Goal: Information Seeking & Learning: Learn about a topic

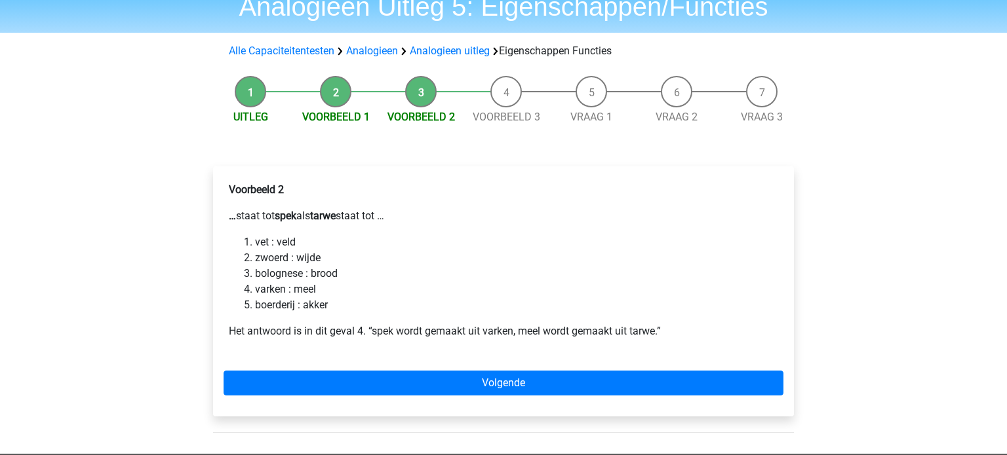
scroll to position [60, 0]
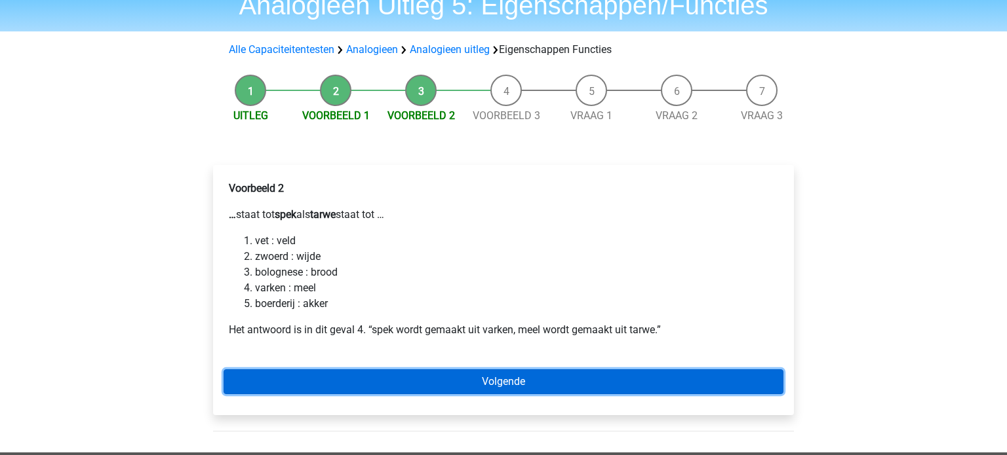
click at [465, 391] on link "Volgende" at bounding box center [503, 382] width 560 height 25
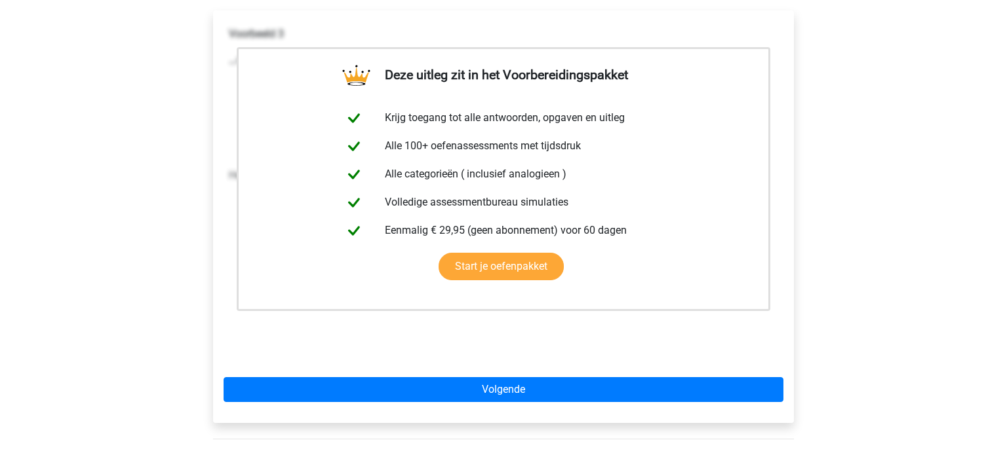
scroll to position [227, 0]
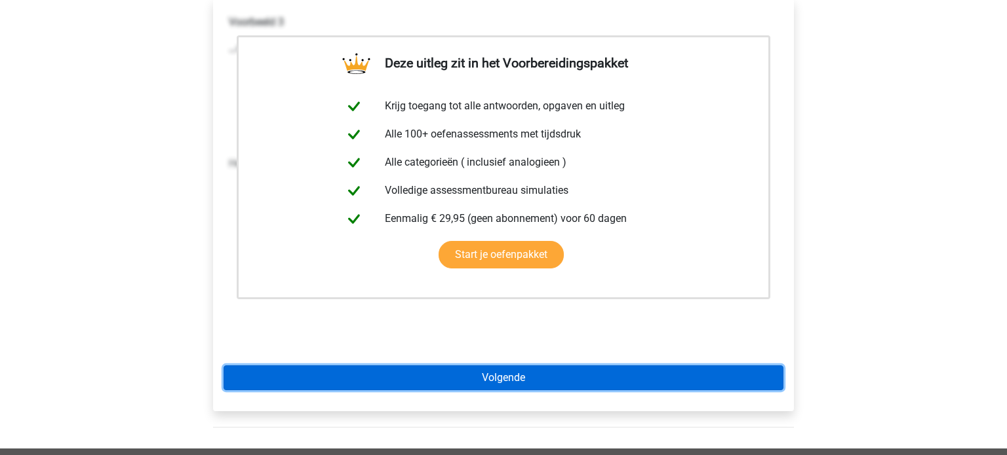
click at [559, 385] on link "Volgende" at bounding box center [503, 378] width 560 height 25
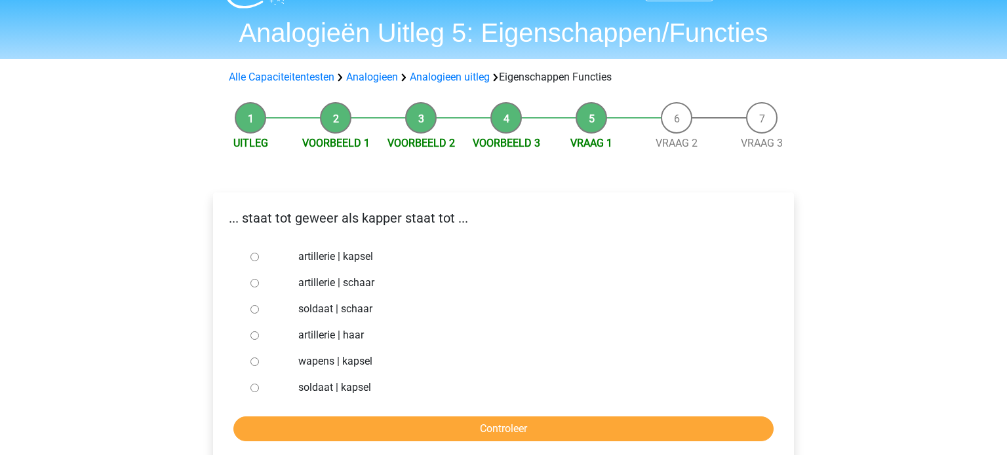
scroll to position [41, 0]
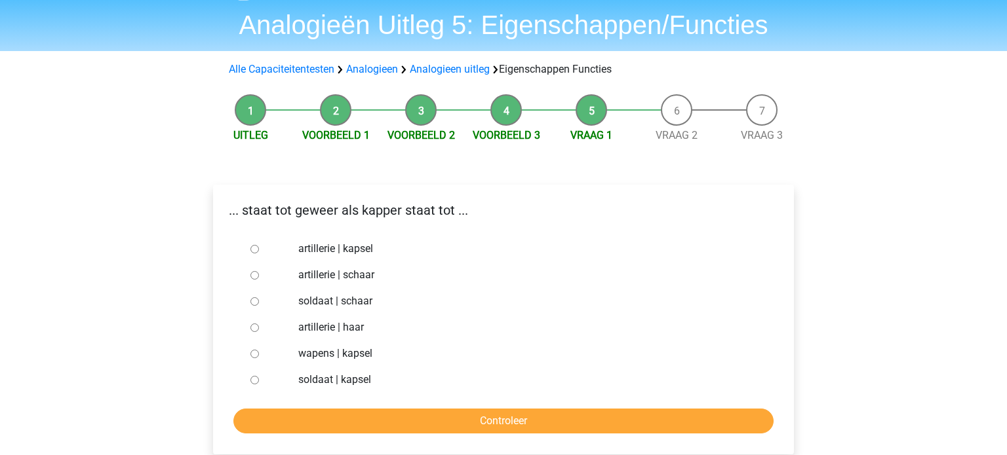
click at [254, 381] on input "soldaat | kapsel" at bounding box center [254, 380] width 9 height 9
radio input "true"
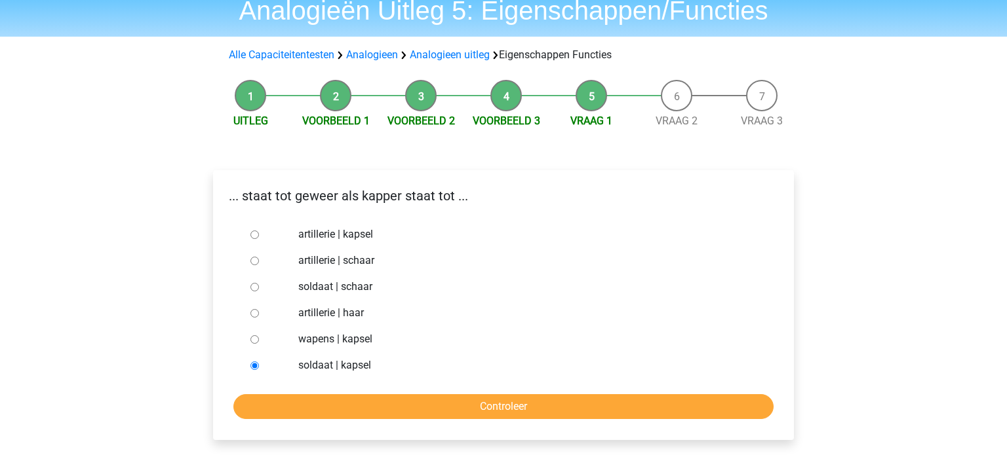
scroll to position [60, 0]
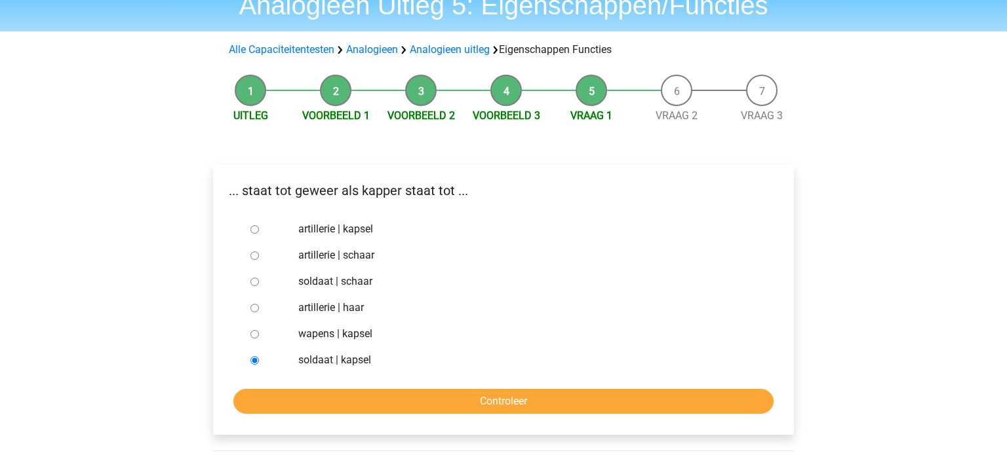
click at [252, 281] on input "soldaat | schaar" at bounding box center [254, 282] width 9 height 9
radio input "true"
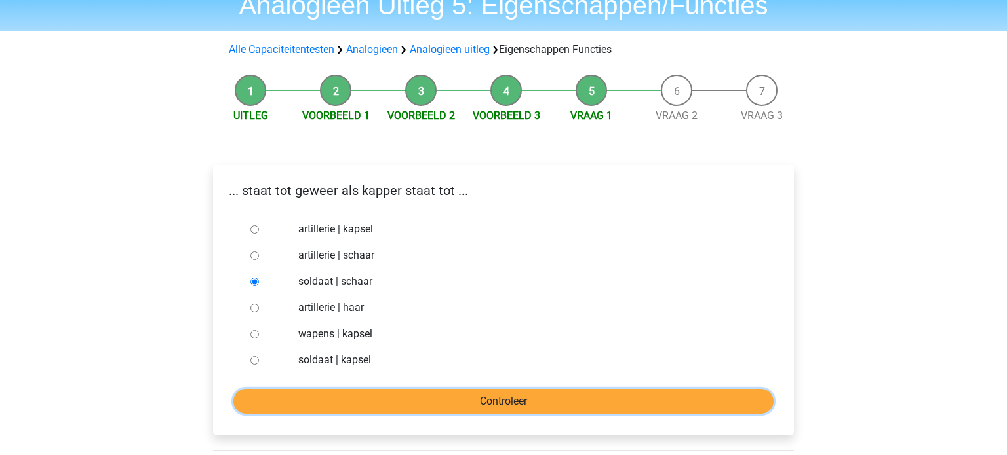
click at [470, 403] on input "Controleer" at bounding box center [503, 401] width 540 height 25
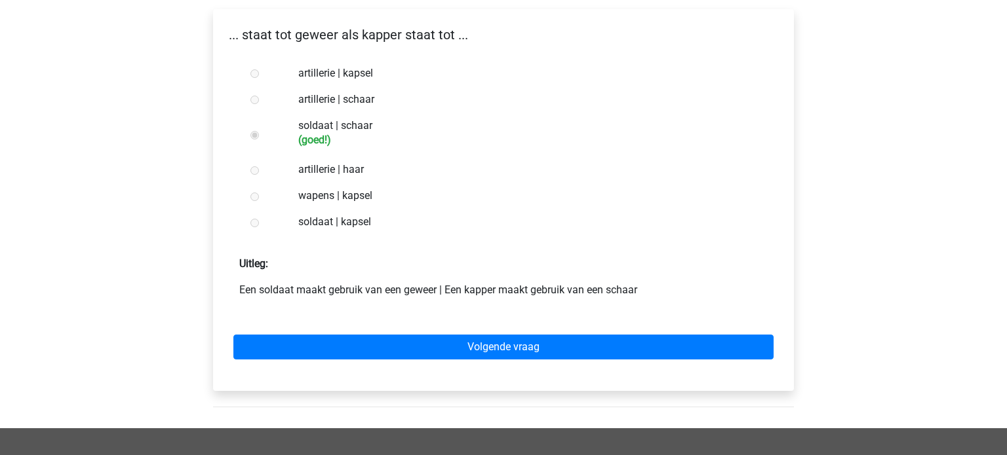
scroll to position [224, 0]
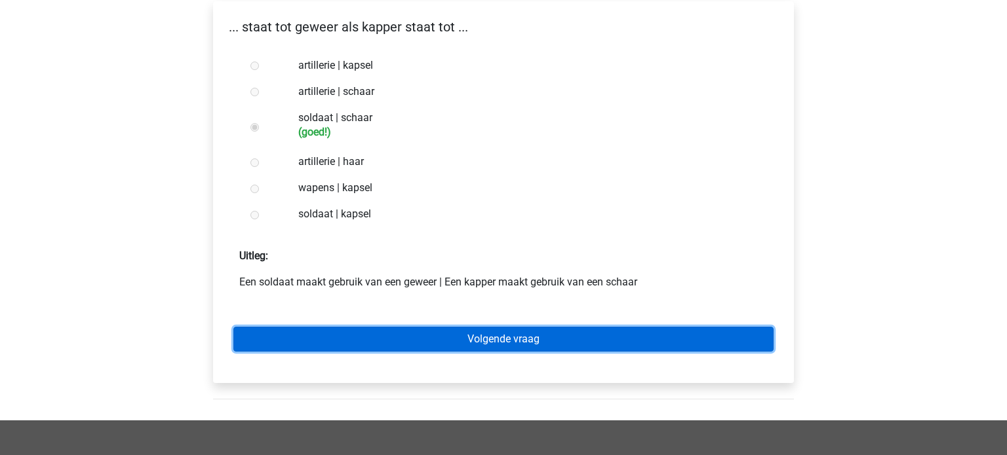
click at [495, 337] on link "Volgende vraag" at bounding box center [503, 339] width 540 height 25
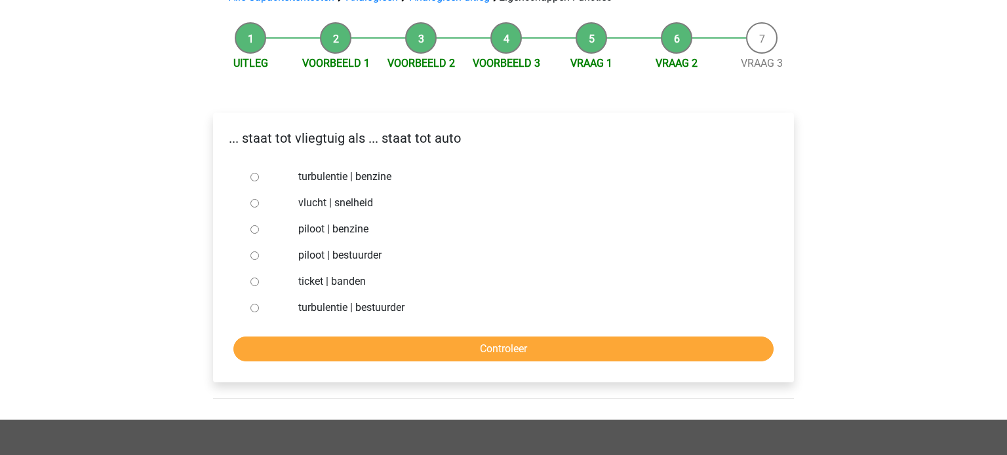
scroll to position [115, 0]
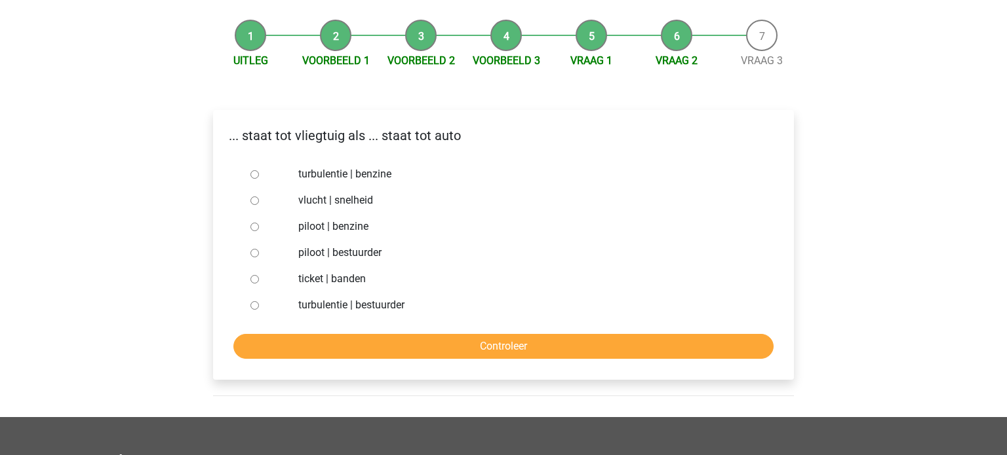
click at [256, 257] on input "piloot | bestuurder" at bounding box center [254, 253] width 9 height 9
radio input "true"
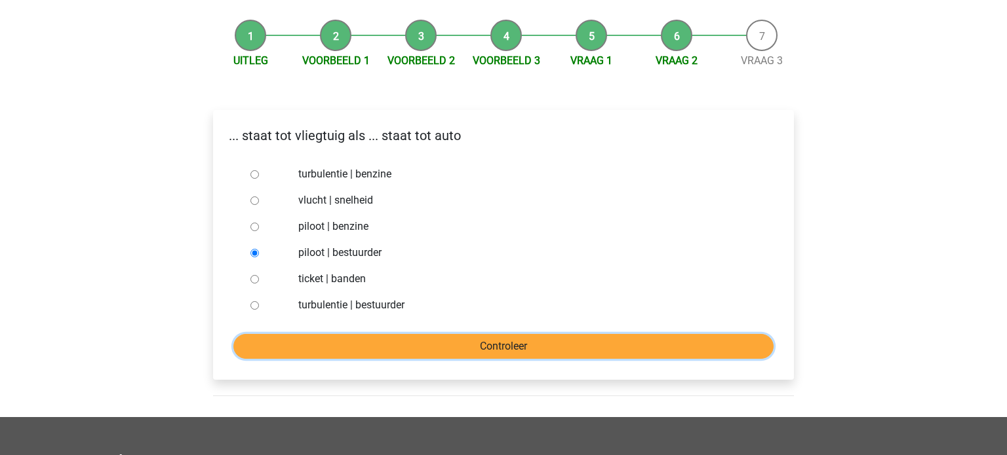
click at [454, 352] on input "Controleer" at bounding box center [503, 346] width 540 height 25
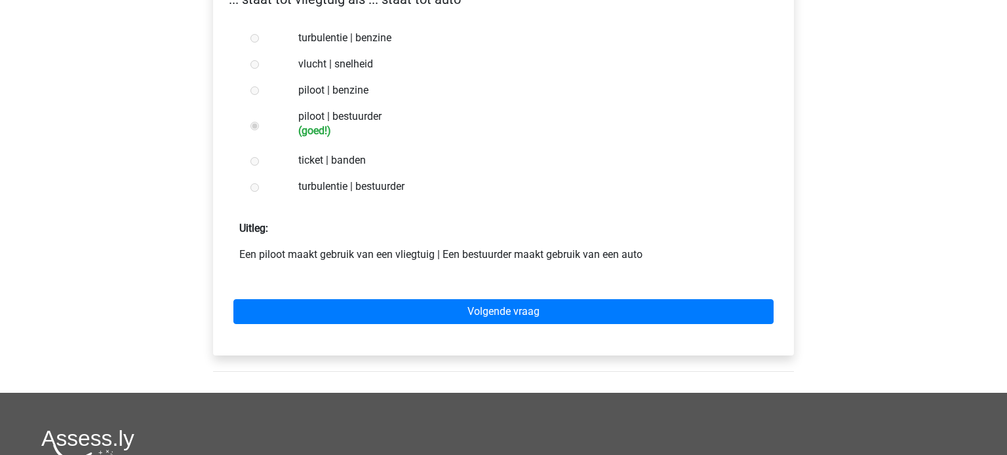
scroll to position [330, 0]
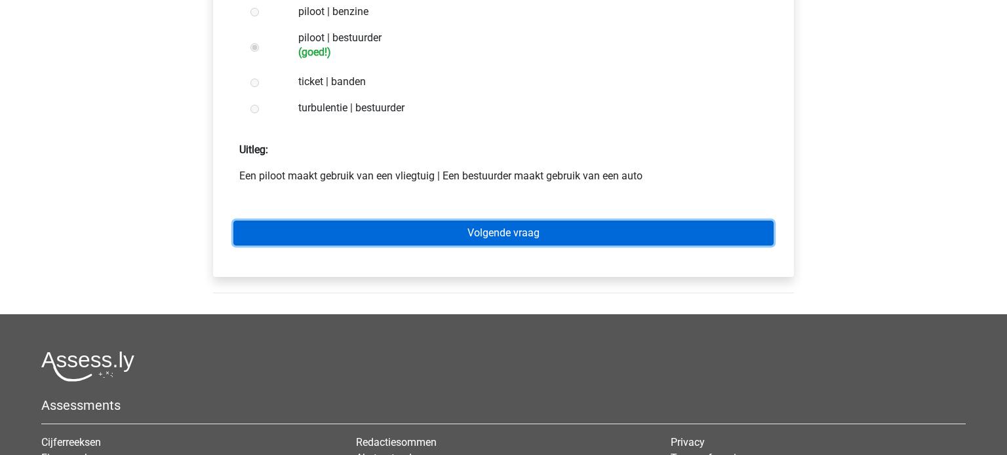
click at [511, 237] on link "Volgende vraag" at bounding box center [503, 233] width 540 height 25
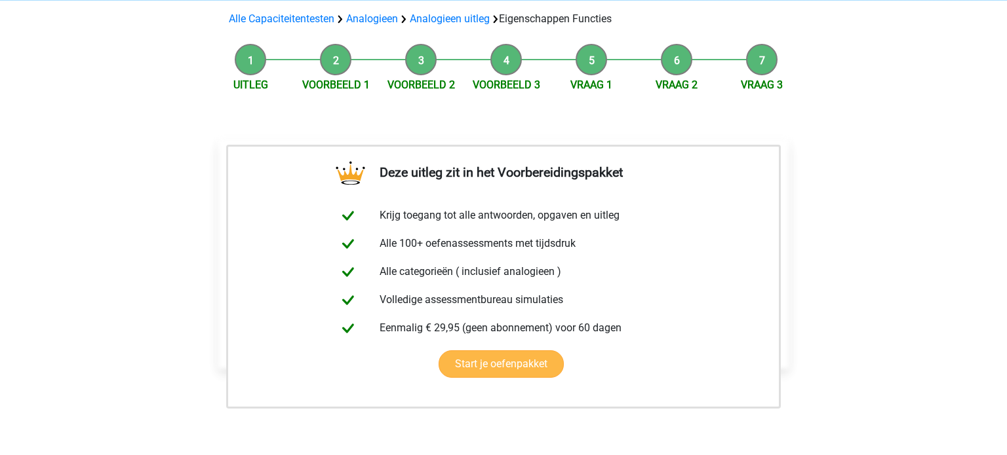
scroll to position [100, 0]
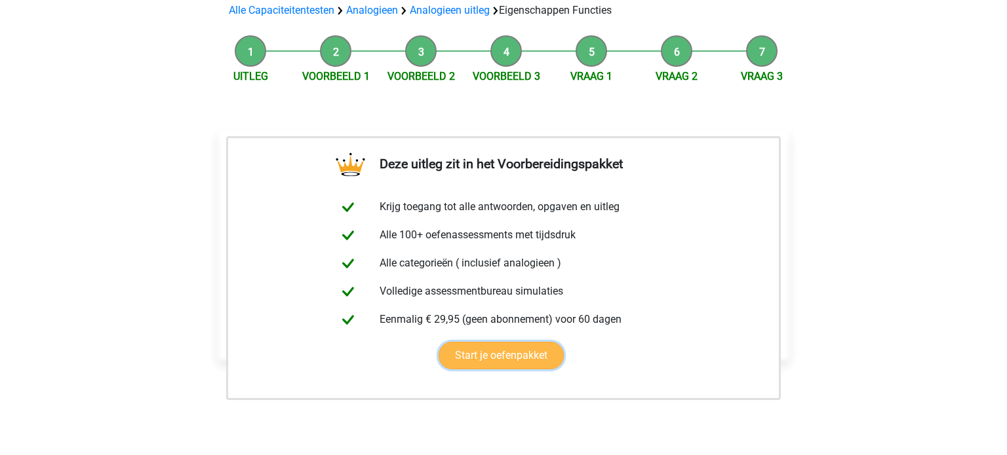
click at [510, 362] on link "Start je oefenpakket" at bounding box center [500, 356] width 125 height 28
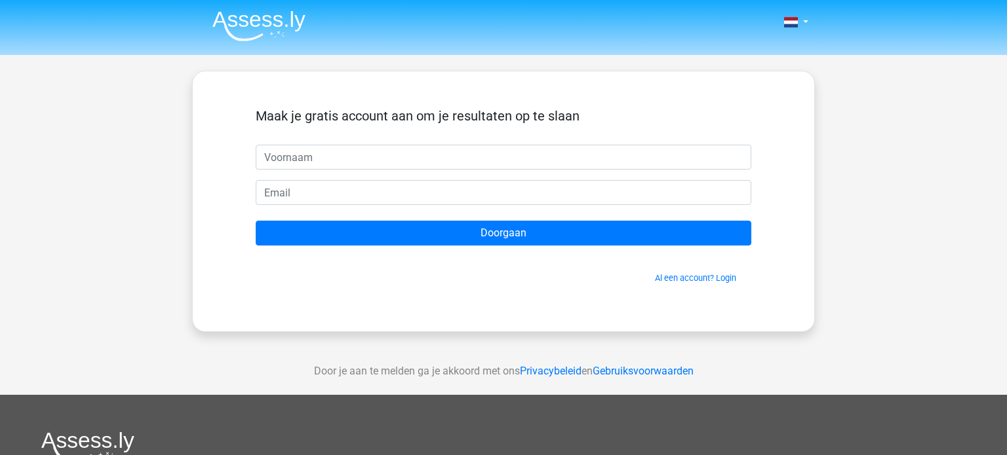
click at [309, 151] on input "text" at bounding box center [503, 157] width 495 height 25
click at [315, 160] on input "text" at bounding box center [503, 157] width 495 height 25
type input "[PERSON_NAME]"
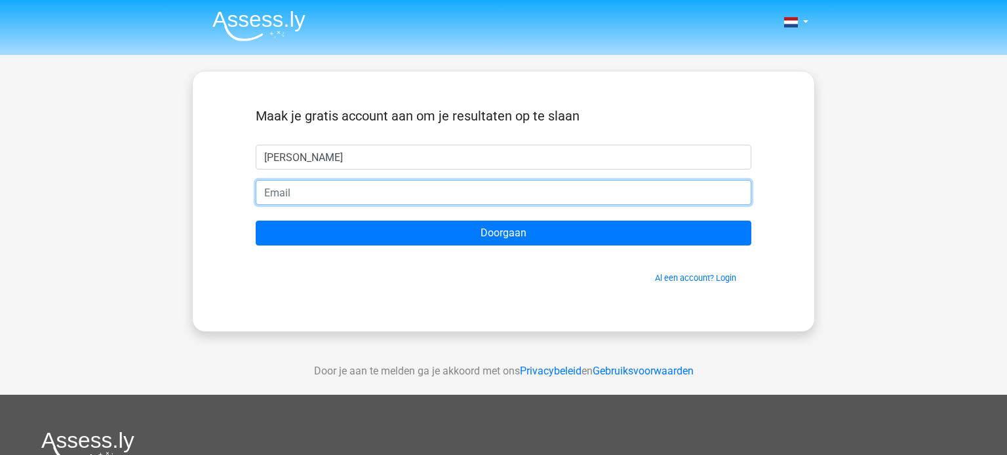
click at [316, 196] on input "email" at bounding box center [503, 192] width 495 height 25
type input "[EMAIL_ADDRESS][DOMAIN_NAME]"
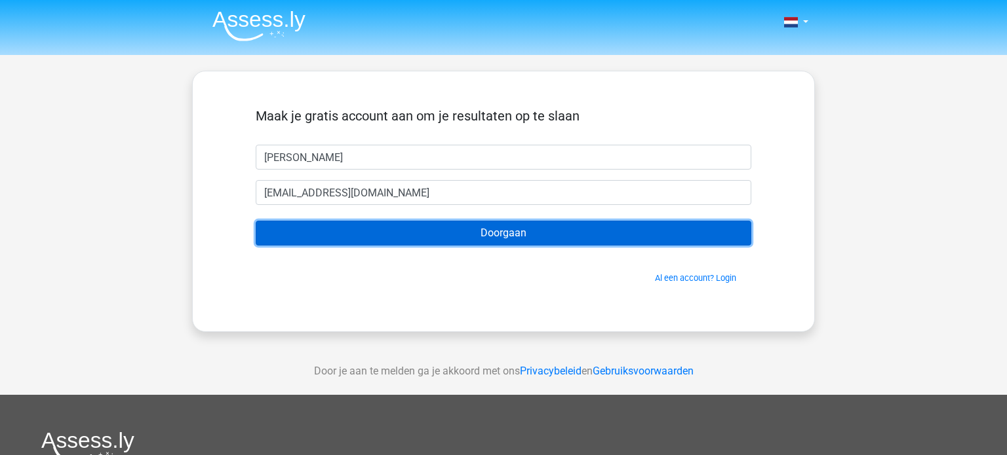
click at [545, 235] on input "Doorgaan" at bounding box center [503, 233] width 495 height 25
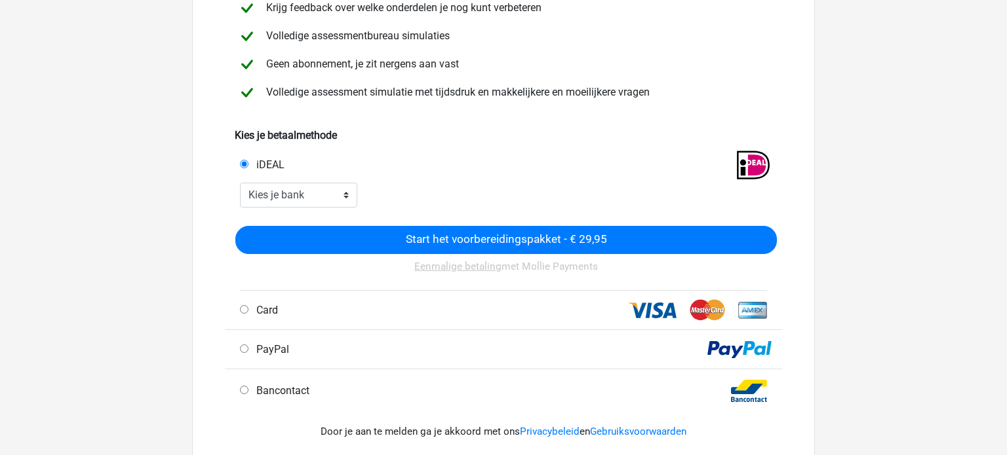
scroll to position [199, 0]
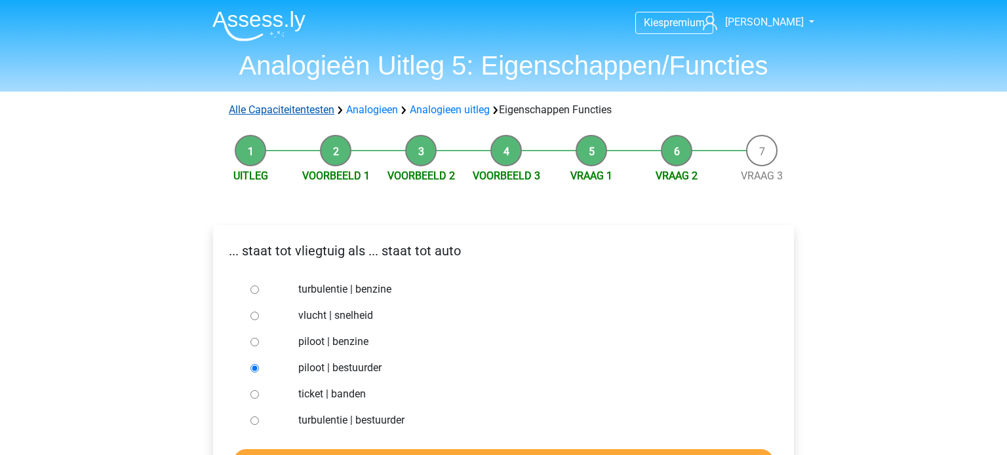
click at [286, 113] on link "Alle Capaciteitentesten" at bounding box center [282, 110] width 106 height 12
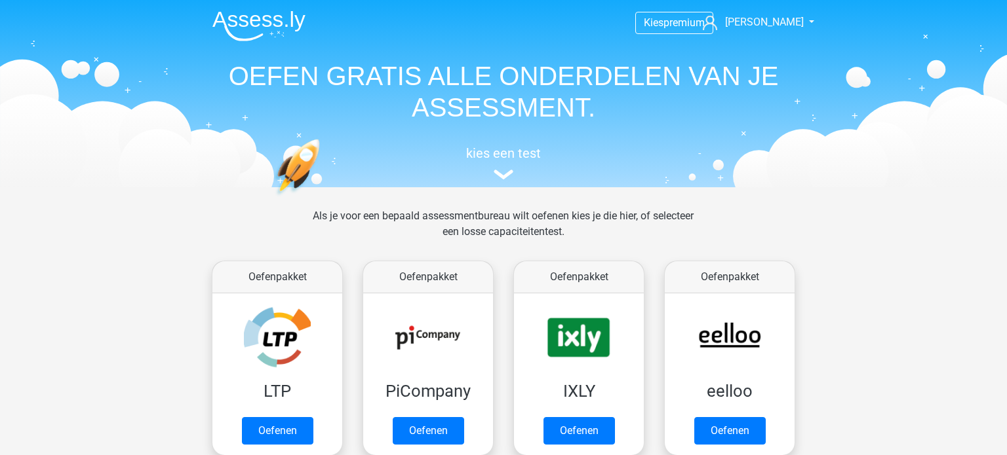
scroll to position [556, 0]
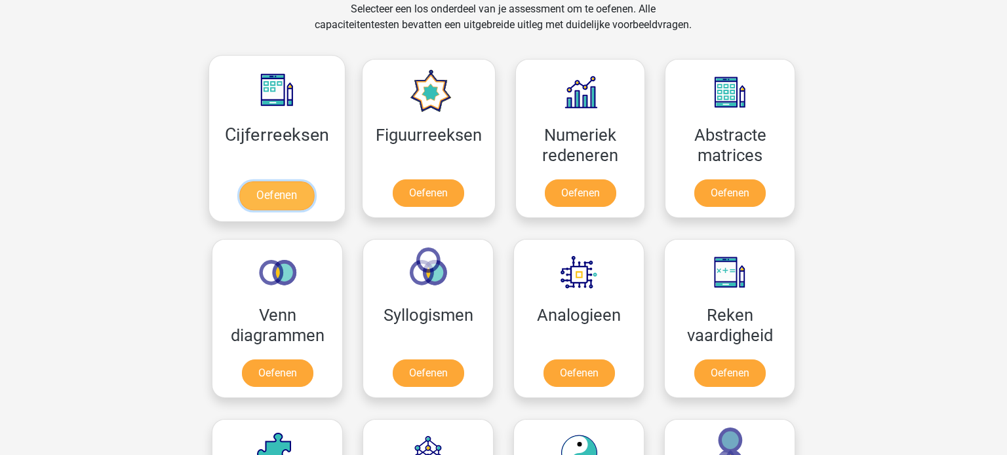
click at [267, 182] on link "Oefenen" at bounding box center [276, 196] width 75 height 29
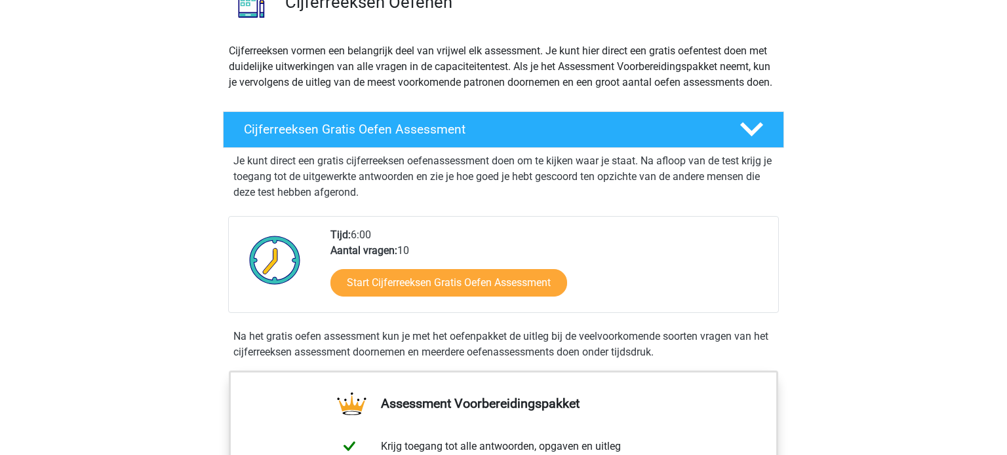
scroll to position [140, 0]
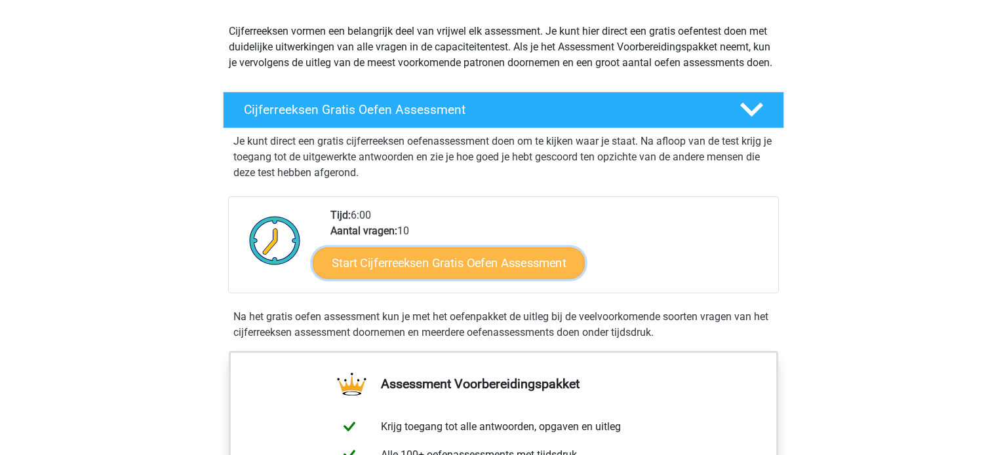
click at [412, 279] on link "Start Cijferreeksen Gratis Oefen Assessment" at bounding box center [449, 262] width 272 height 31
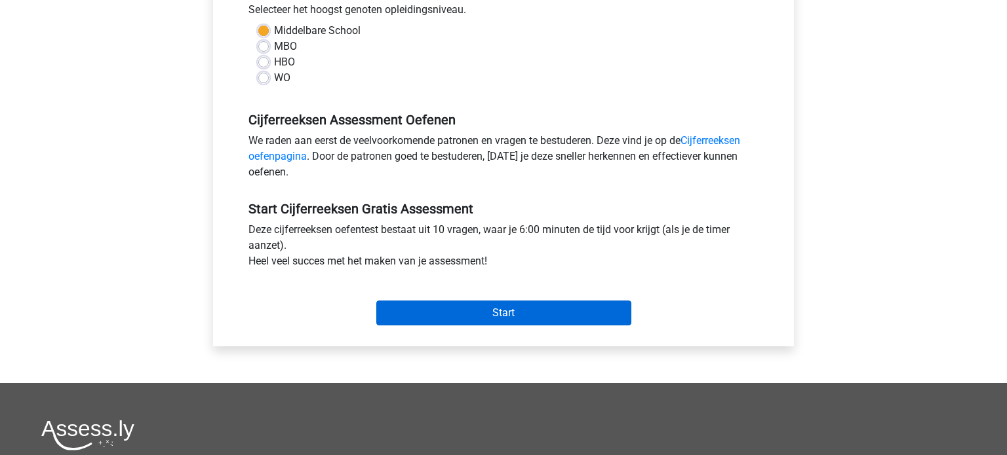
scroll to position [308, 0]
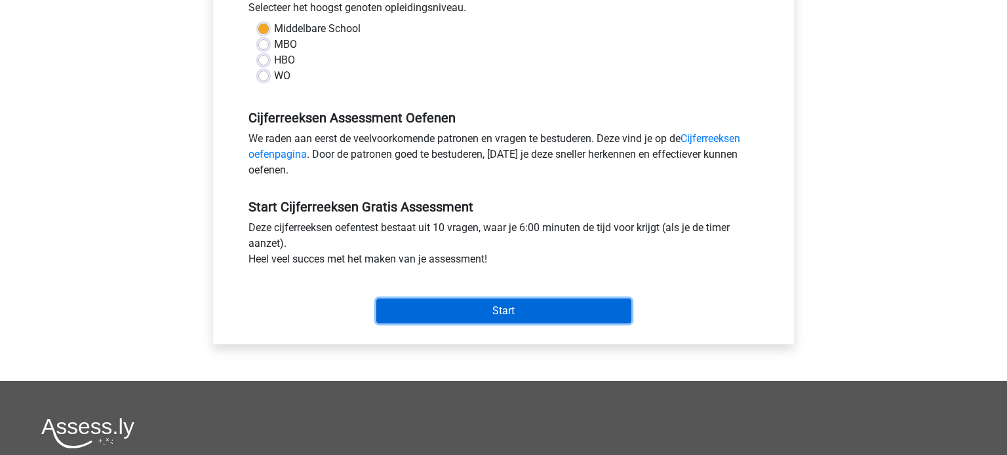
click at [444, 309] on input "Start" at bounding box center [503, 311] width 255 height 25
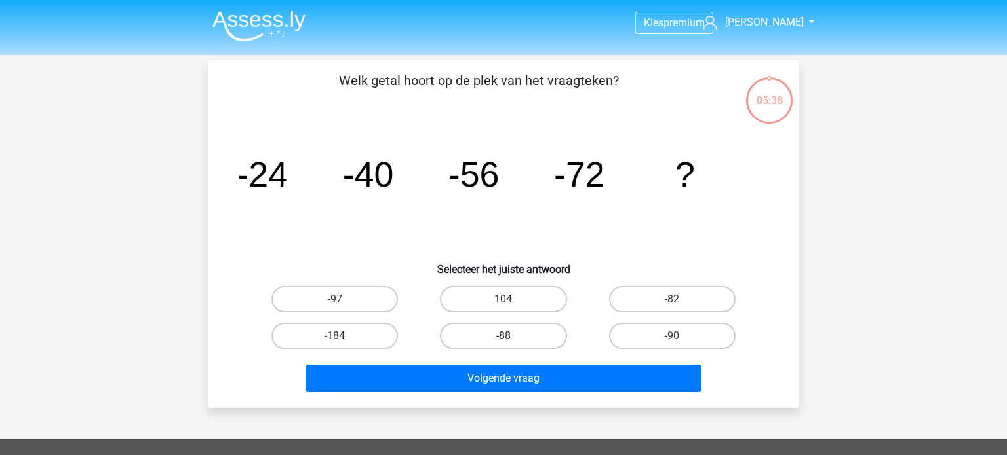
click at [520, 340] on label "-88" at bounding box center [503, 336] width 126 height 26
click at [512, 340] on input "-88" at bounding box center [507, 340] width 9 height 9
radio input "true"
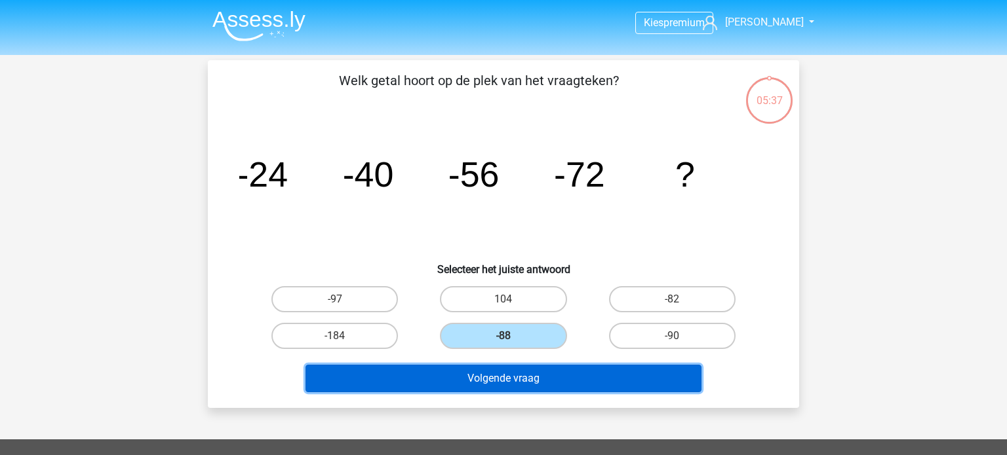
click at [546, 383] on button "Volgende vraag" at bounding box center [503, 379] width 397 height 28
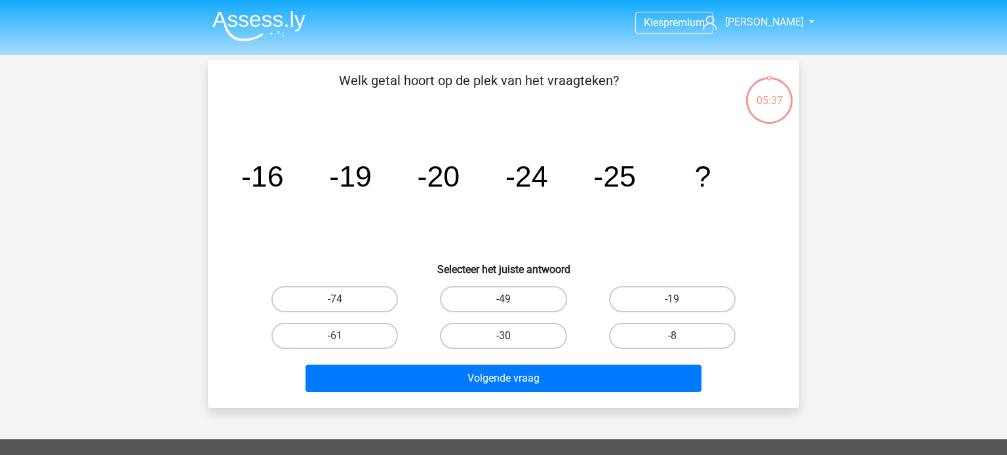
scroll to position [60, 0]
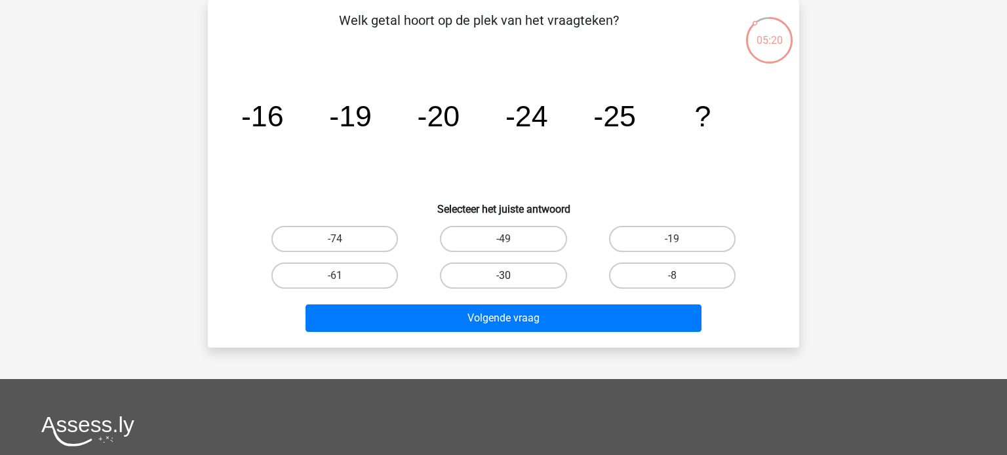
click at [513, 278] on label "-30" at bounding box center [503, 276] width 126 height 26
click at [512, 278] on input "-30" at bounding box center [507, 280] width 9 height 9
radio input "true"
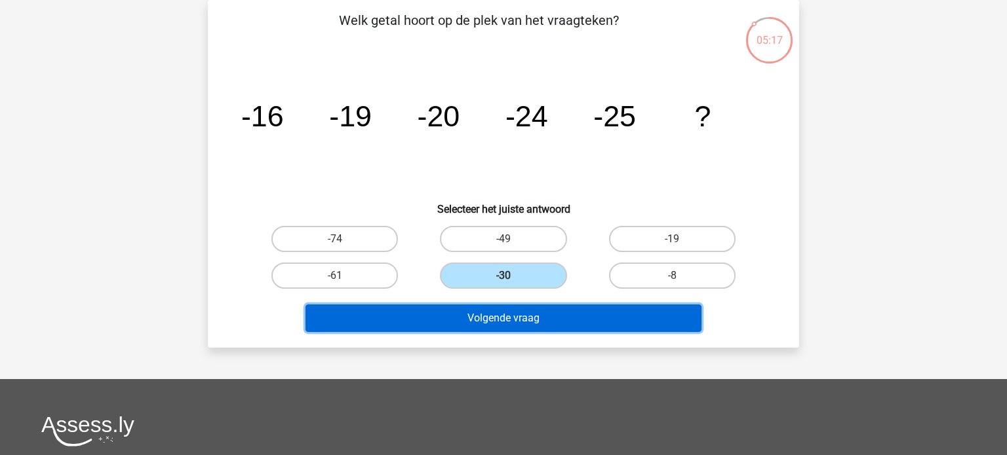
click at [533, 321] on button "Volgende vraag" at bounding box center [503, 319] width 397 height 28
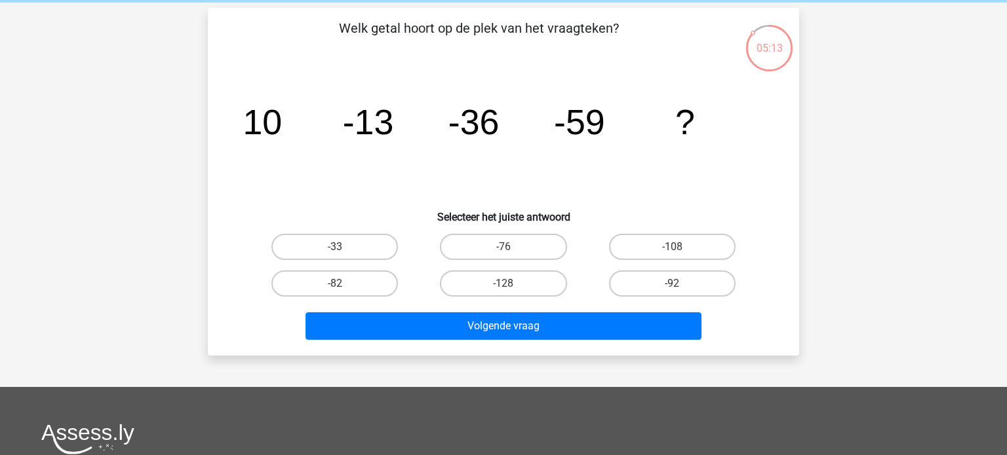
scroll to position [59, 0]
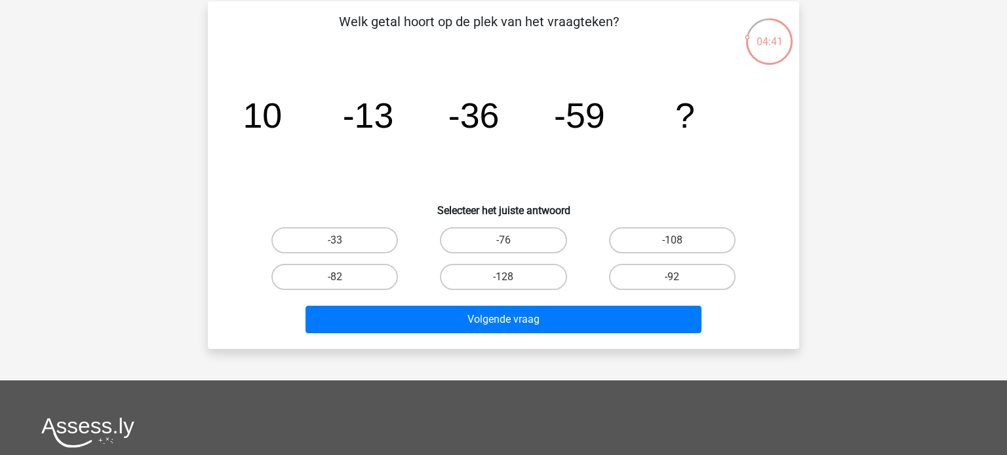
click at [341, 278] on input "-82" at bounding box center [339, 281] width 9 height 9
radio input "true"
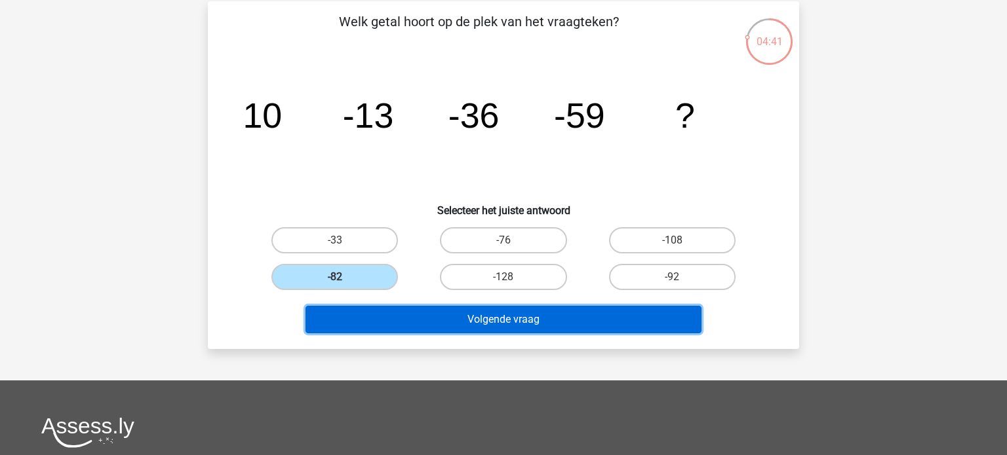
click at [514, 318] on button "Volgende vraag" at bounding box center [503, 320] width 397 height 28
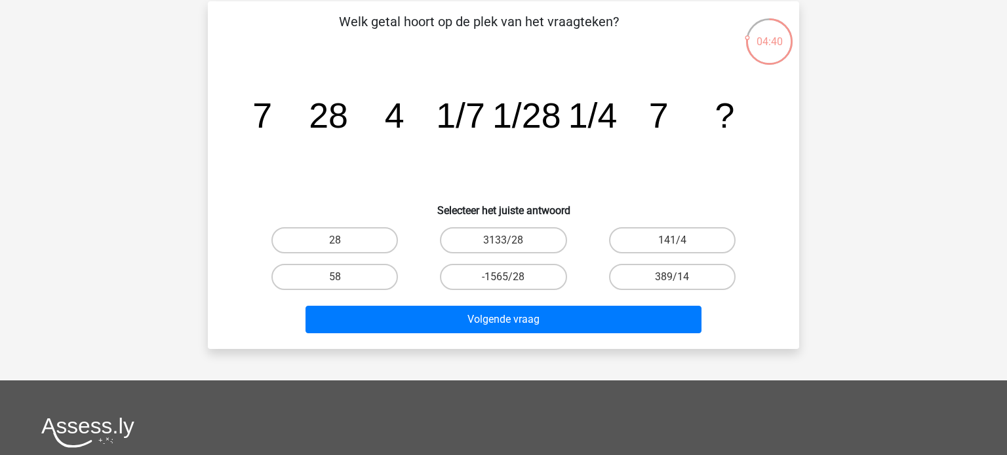
scroll to position [60, 0]
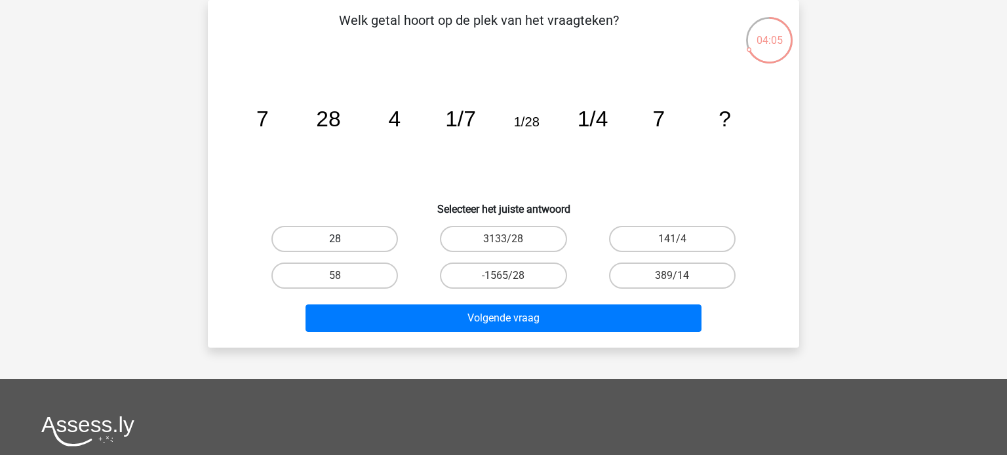
click at [359, 249] on label "28" at bounding box center [334, 239] width 126 height 26
click at [343, 248] on input "28" at bounding box center [339, 243] width 9 height 9
radio input "true"
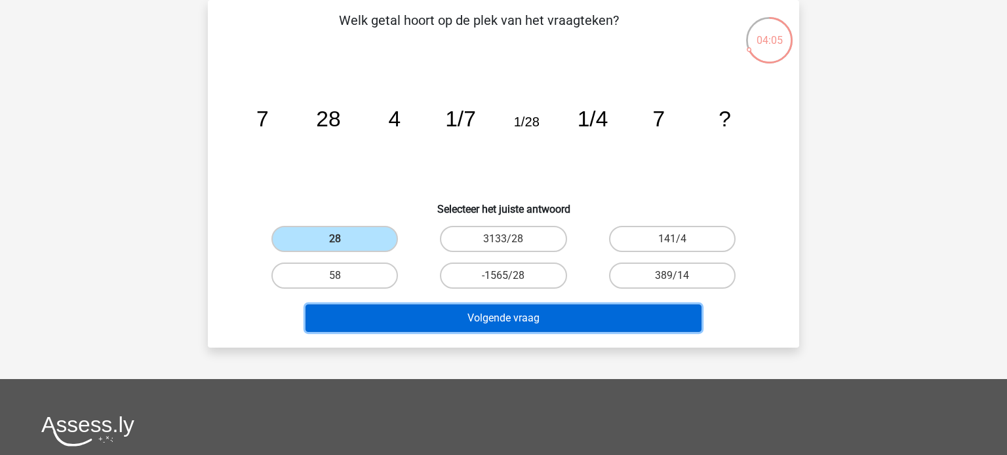
click at [480, 318] on button "Volgende vraag" at bounding box center [503, 319] width 397 height 28
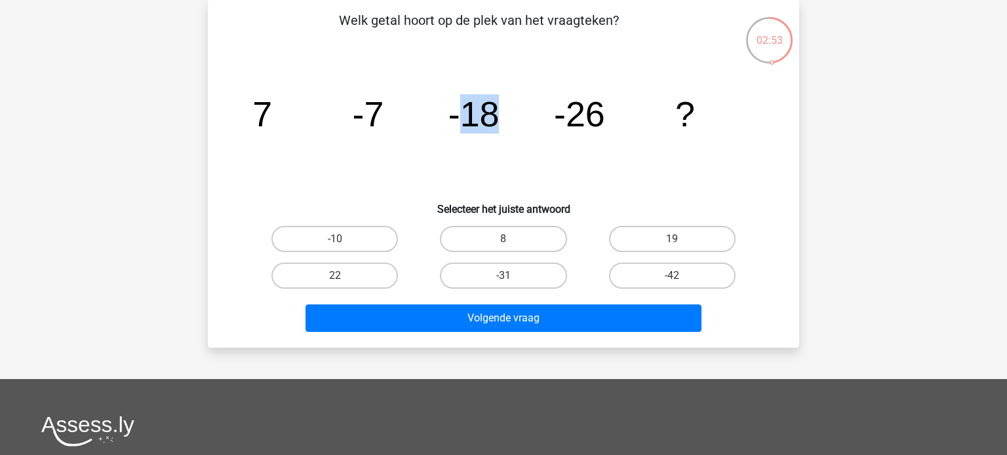
click at [674, 276] on input "-42" at bounding box center [676, 280] width 9 height 9
radio input "true"
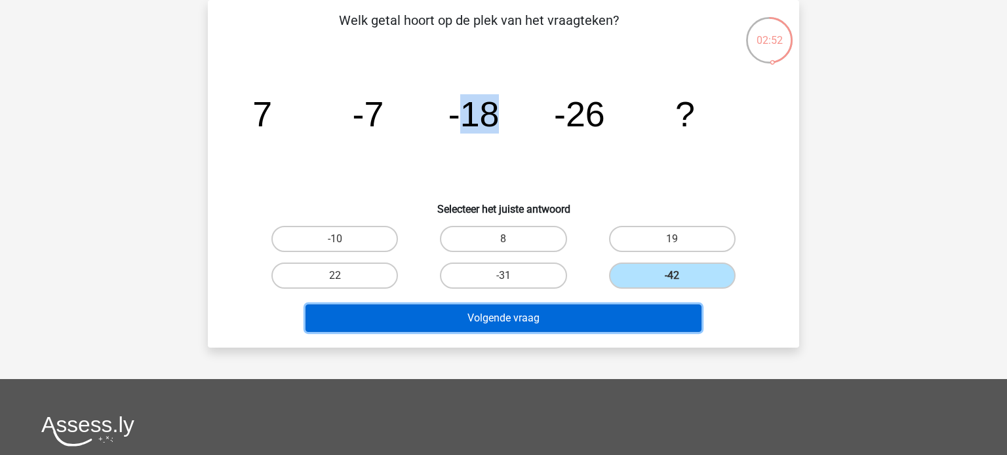
click at [657, 314] on button "Volgende vraag" at bounding box center [503, 319] width 397 height 28
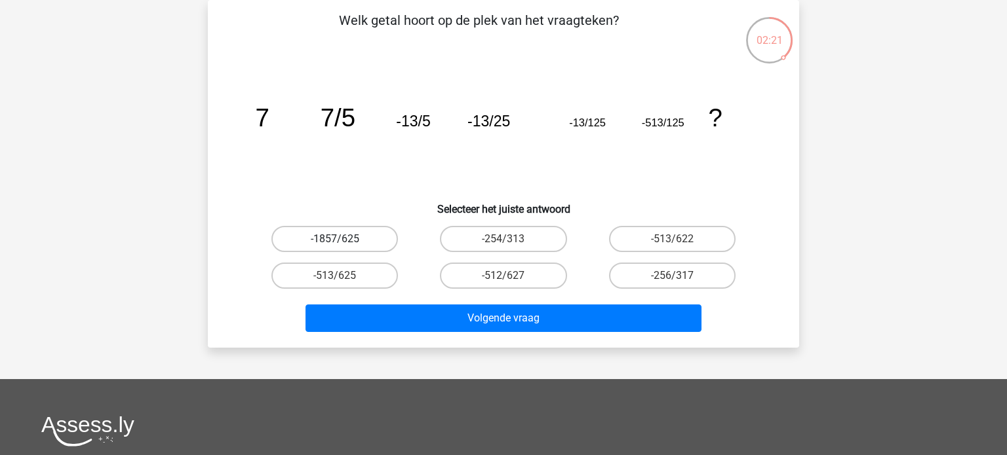
click at [364, 241] on label "-1857/625" at bounding box center [334, 239] width 126 height 26
click at [343, 241] on input "-1857/625" at bounding box center [339, 243] width 9 height 9
radio input "true"
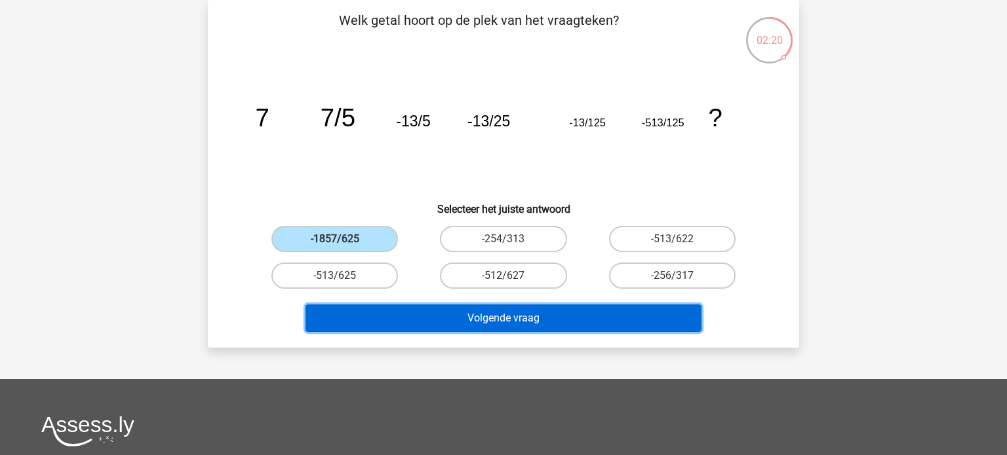
click at [507, 323] on button "Volgende vraag" at bounding box center [503, 319] width 397 height 28
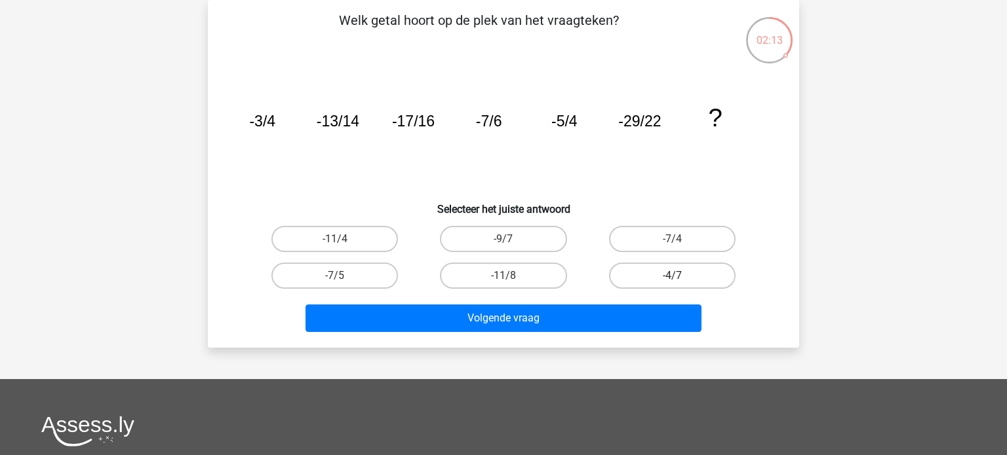
click at [680, 275] on label "-4/7" at bounding box center [672, 276] width 126 height 26
click at [680, 276] on input "-4/7" at bounding box center [676, 280] width 9 height 9
radio input "true"
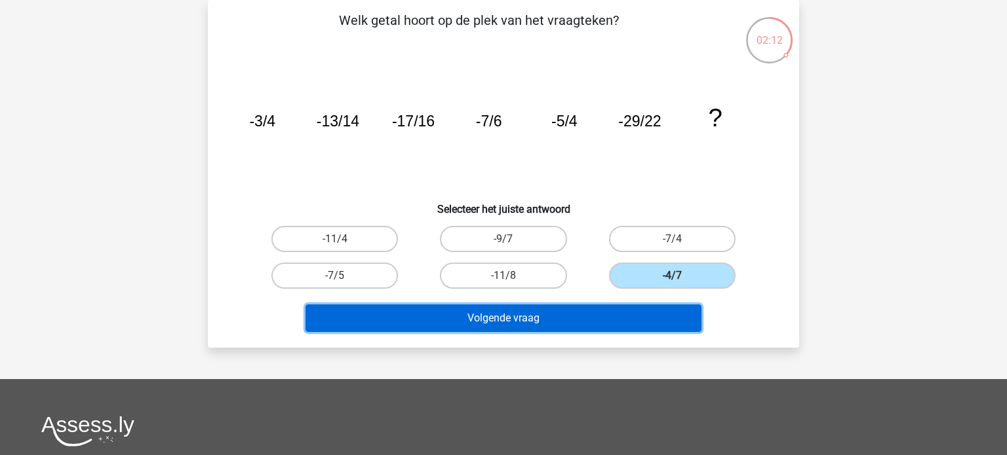
click at [625, 319] on button "Volgende vraag" at bounding box center [503, 319] width 397 height 28
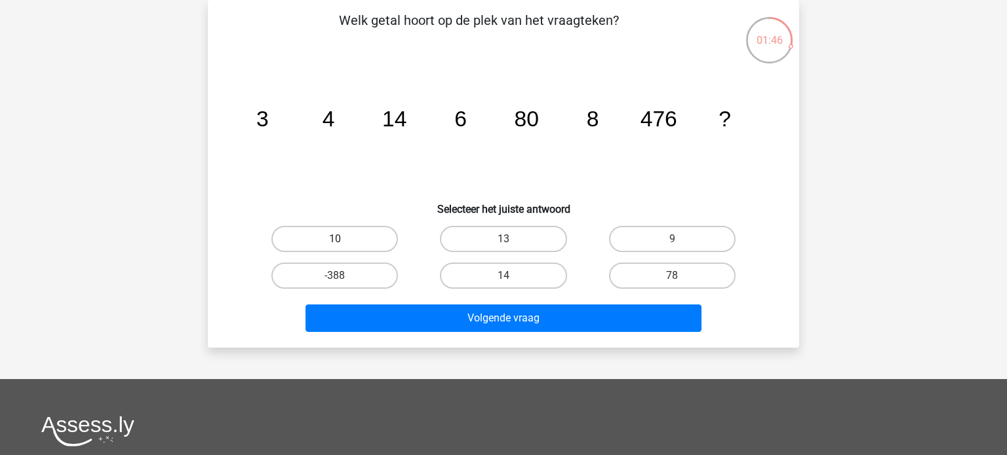
click at [333, 242] on label "10" at bounding box center [334, 239] width 126 height 26
click at [335, 242] on input "10" at bounding box center [339, 243] width 9 height 9
radio input "true"
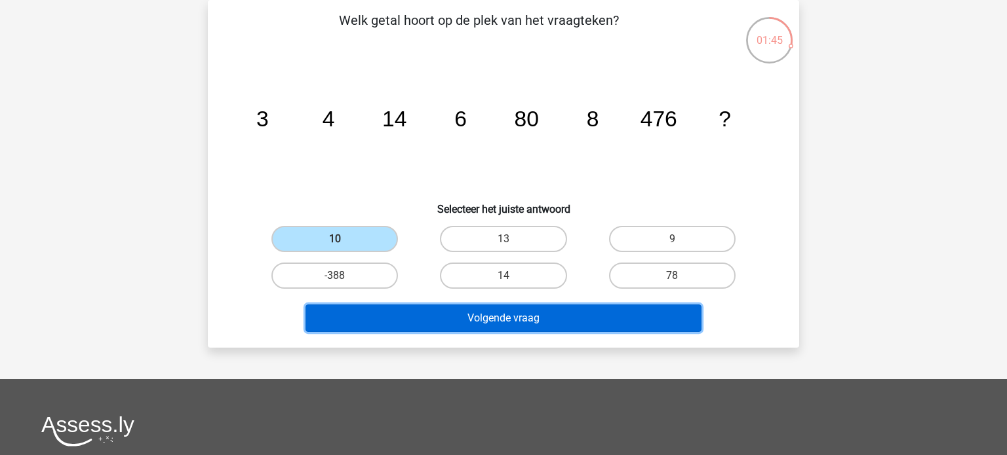
click at [480, 322] on button "Volgende vraag" at bounding box center [503, 319] width 397 height 28
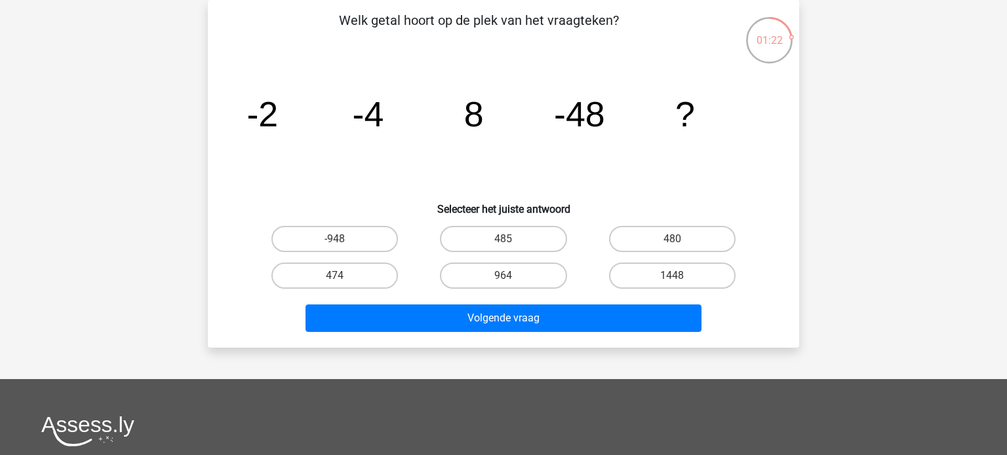
click at [374, 166] on icon "image/svg+xml -2 -4 8 -48 ?" at bounding box center [503, 126] width 528 height 132
click at [644, 277] on label "1448" at bounding box center [672, 276] width 126 height 26
click at [672, 277] on input "1448" at bounding box center [676, 280] width 9 height 9
radio input "true"
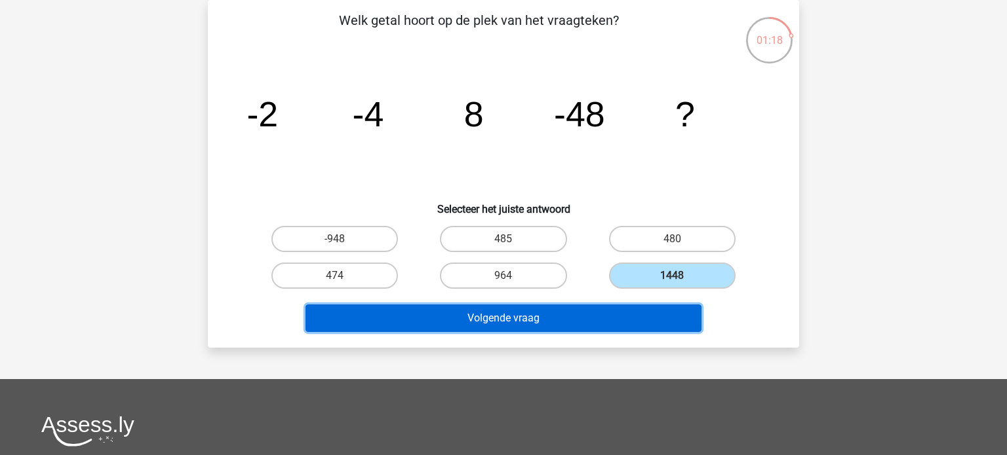
click at [613, 317] on button "Volgende vraag" at bounding box center [503, 319] width 397 height 28
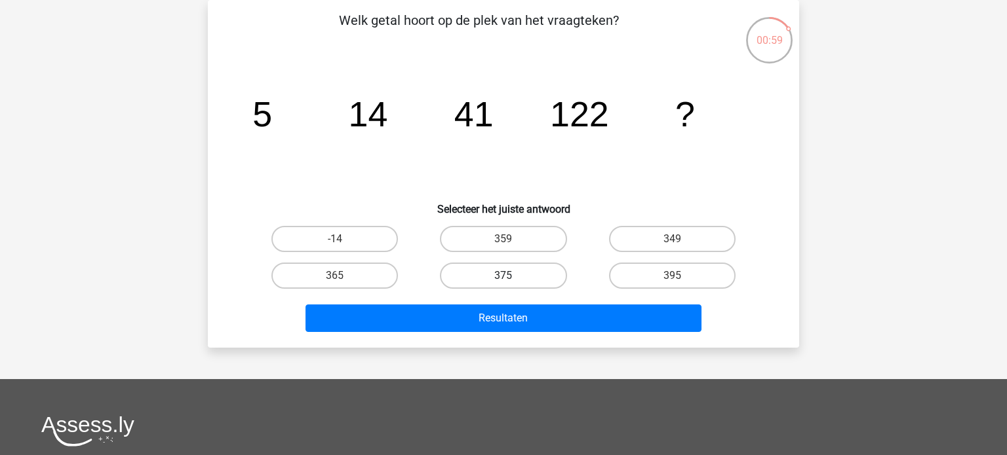
click at [522, 277] on label "375" at bounding box center [503, 276] width 126 height 26
click at [512, 277] on input "375" at bounding box center [507, 280] width 9 height 9
radio input "true"
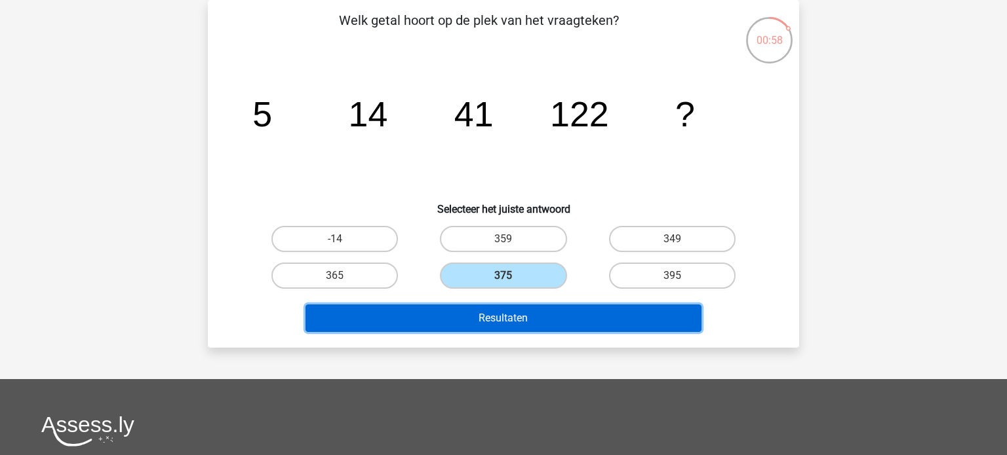
click at [614, 323] on button "Resultaten" at bounding box center [503, 319] width 397 height 28
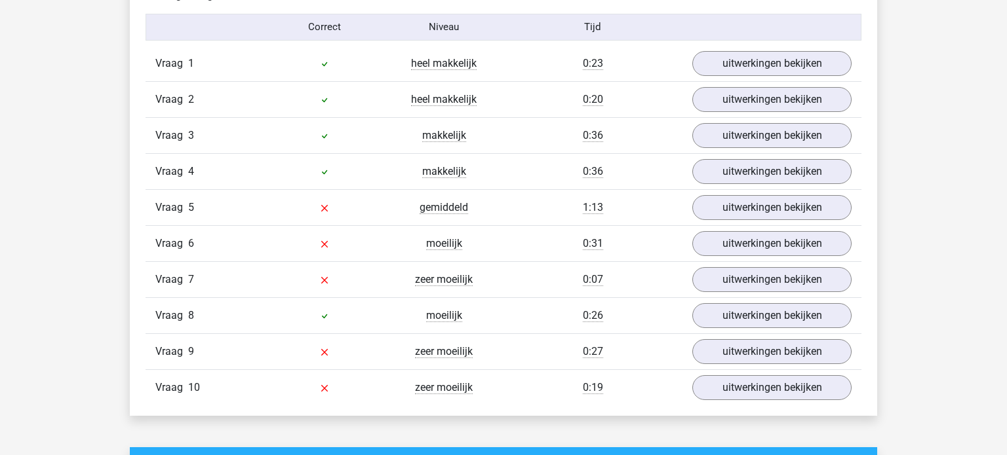
scroll to position [1091, 0]
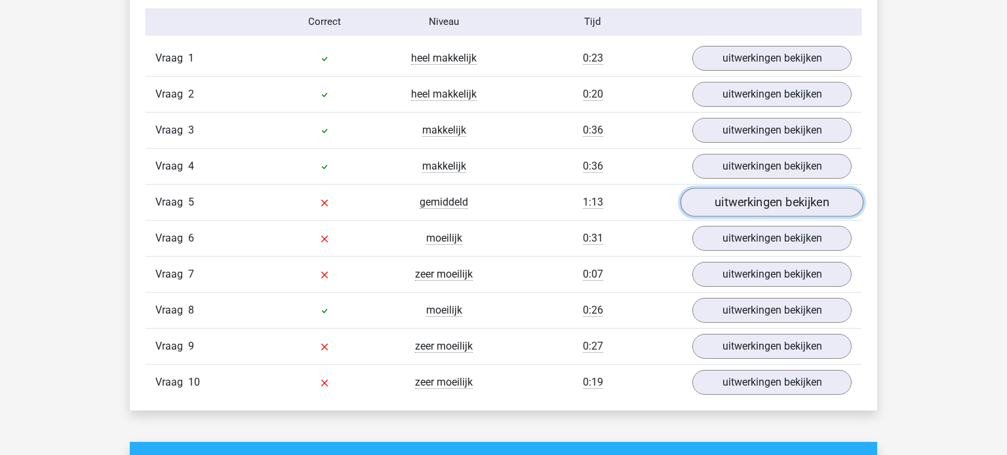
click at [754, 199] on link "uitwerkingen bekijken" at bounding box center [771, 202] width 183 height 29
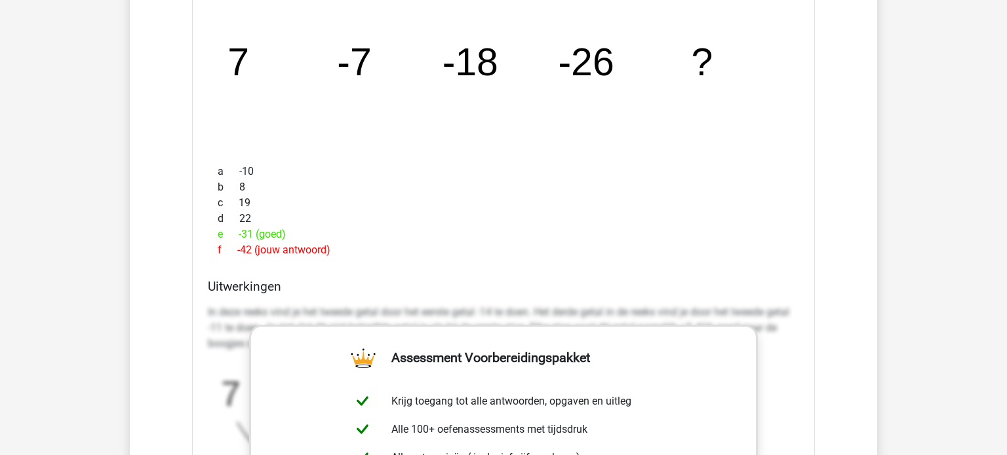
scroll to position [1360, 0]
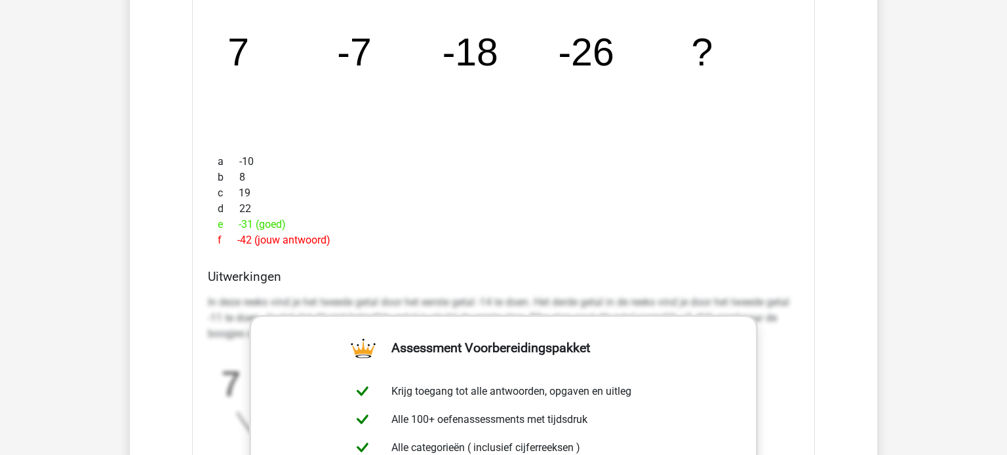
click at [459, 258] on div "Welk getal hoort op de plek van het vraagteken? image/svg+xml 7 -7 -18 -26 ? a …" at bounding box center [503, 355] width 623 height 777
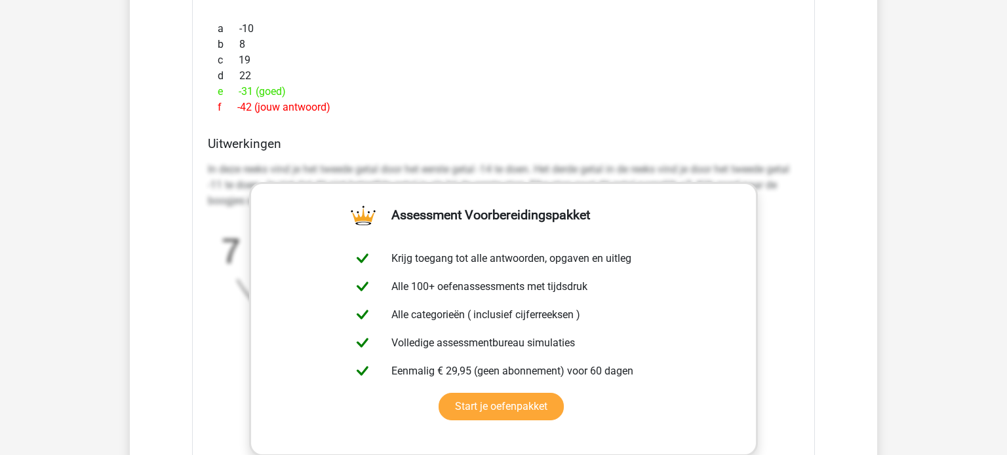
scroll to position [1523, 0]
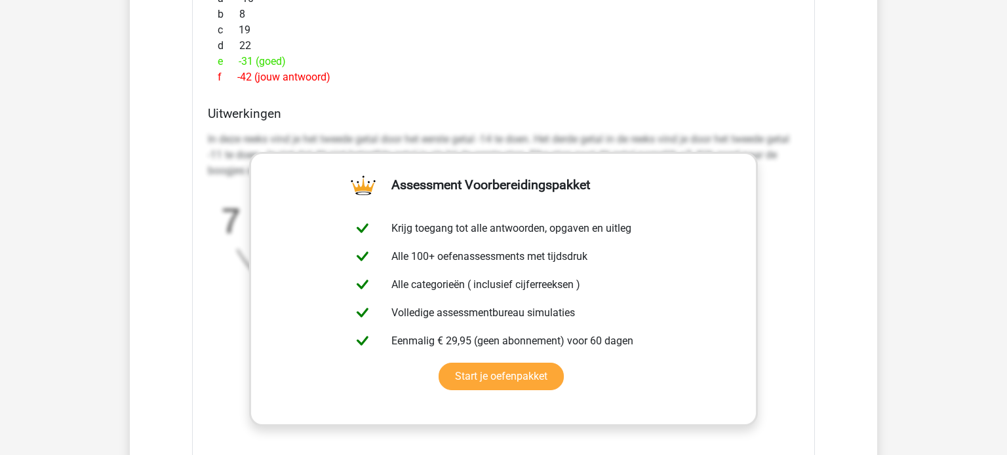
click at [402, 92] on div "Welk getal hoort op de plek van het vraagteken? image/svg+xml 7 -7 -18 -26 ? a …" at bounding box center [503, 191] width 623 height 777
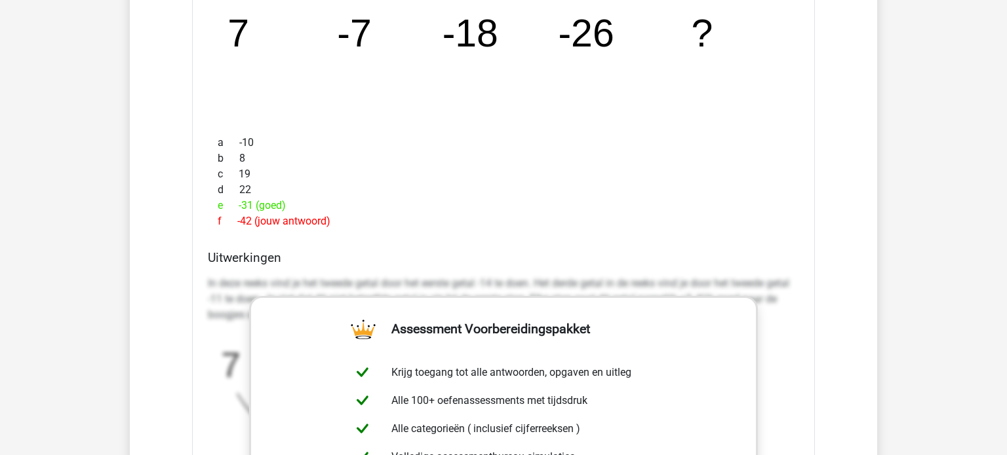
scroll to position [1268, 0]
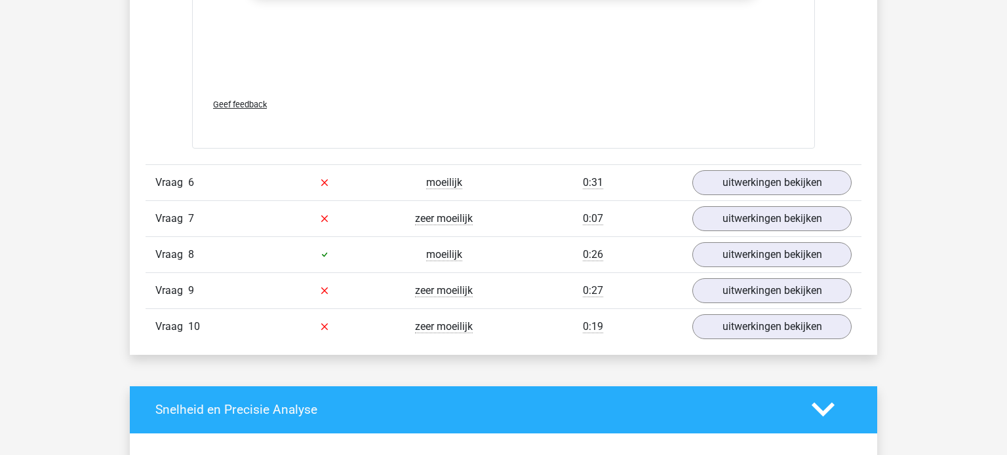
scroll to position [1905, 0]
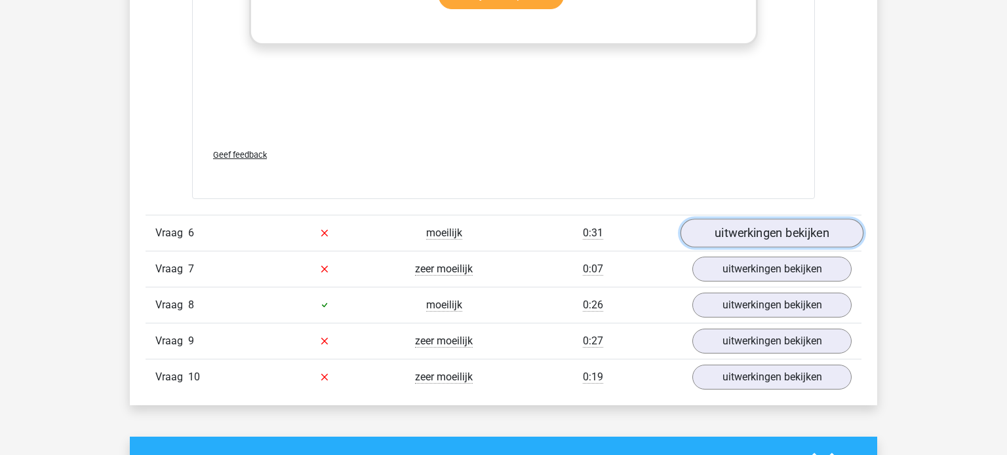
click at [758, 237] on link "uitwerkingen bekijken" at bounding box center [771, 233] width 183 height 29
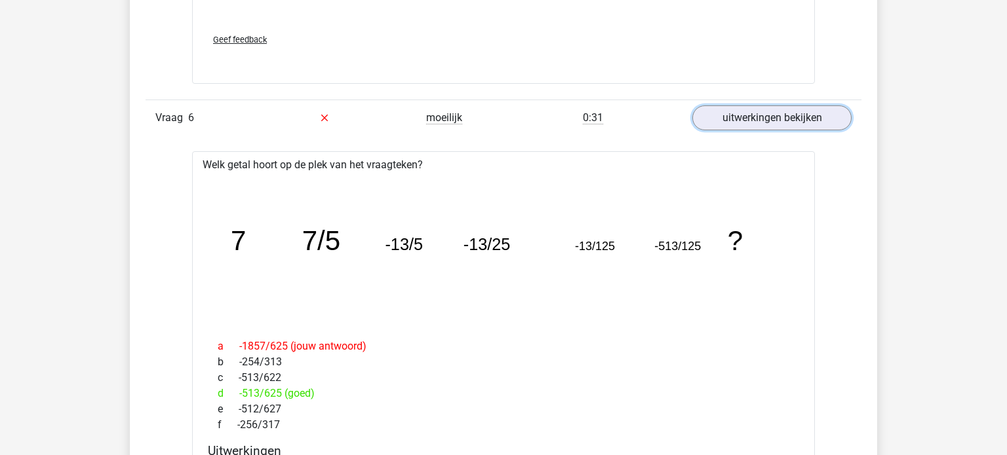
scroll to position [2034, 0]
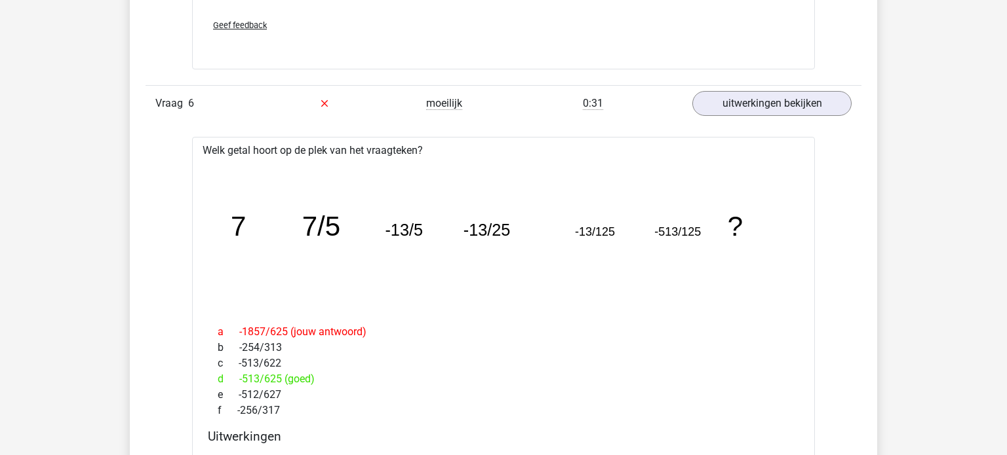
click at [330, 381] on div "d -513/625 (goed)" at bounding box center [503, 380] width 591 height 16
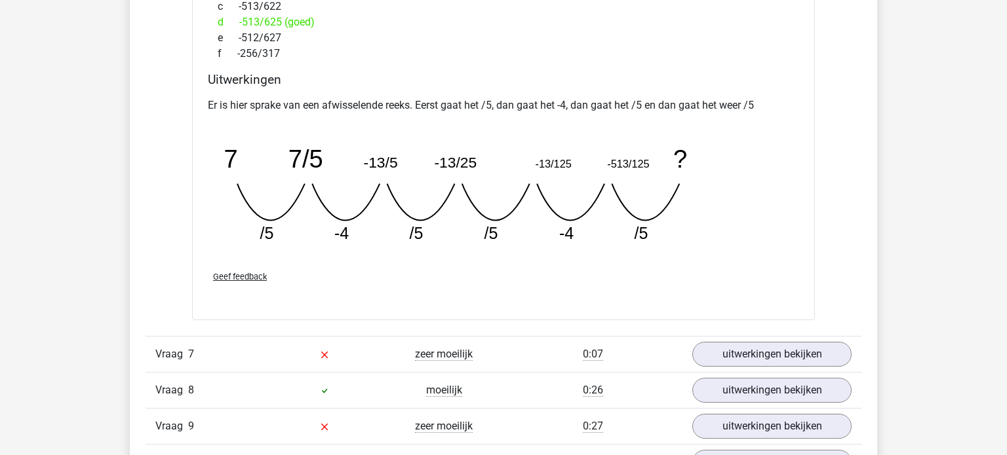
scroll to position [2425, 0]
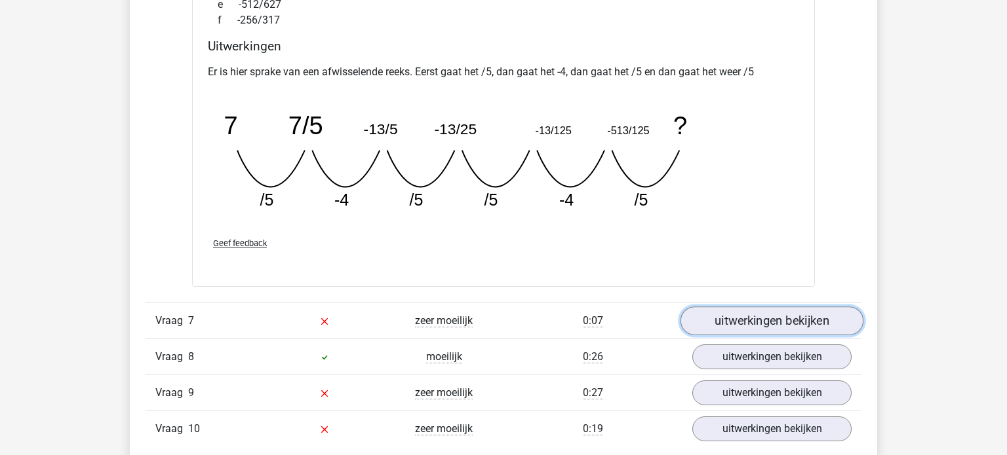
click at [767, 313] on link "uitwerkingen bekijken" at bounding box center [771, 321] width 183 height 29
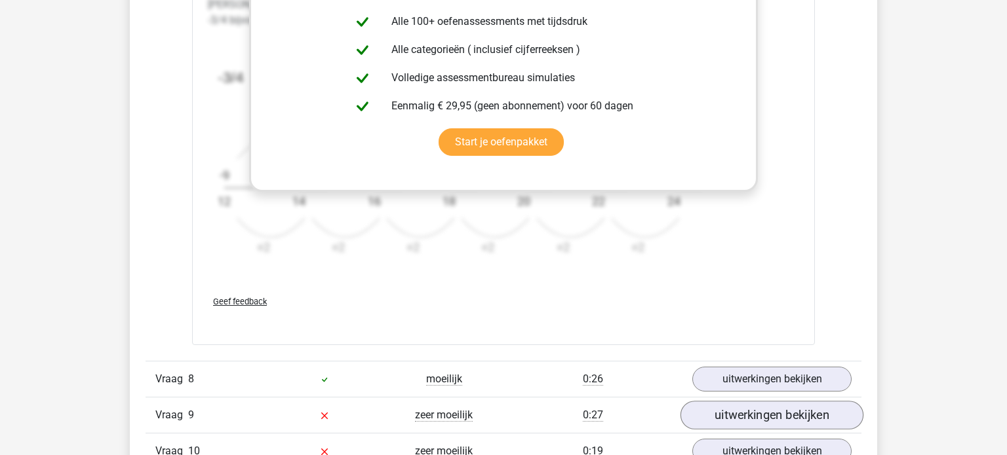
scroll to position [3226, 0]
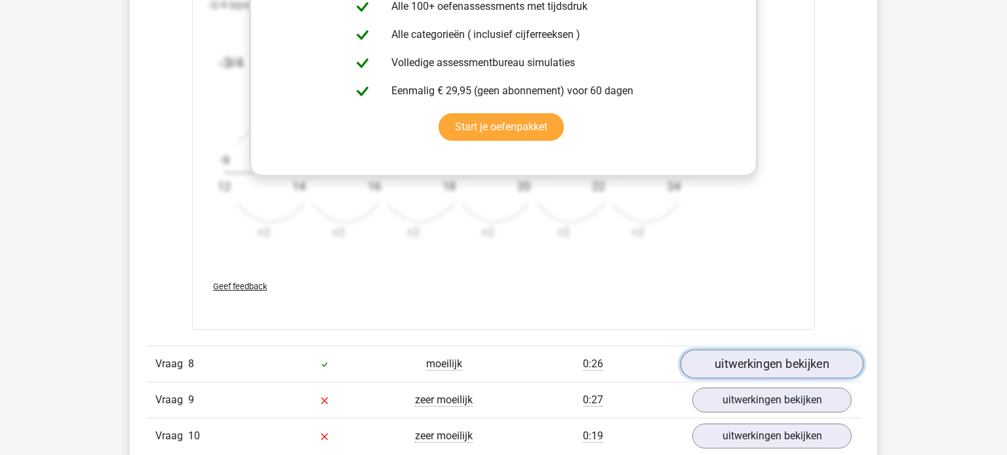
click at [745, 368] on link "uitwerkingen bekijken" at bounding box center [771, 364] width 183 height 29
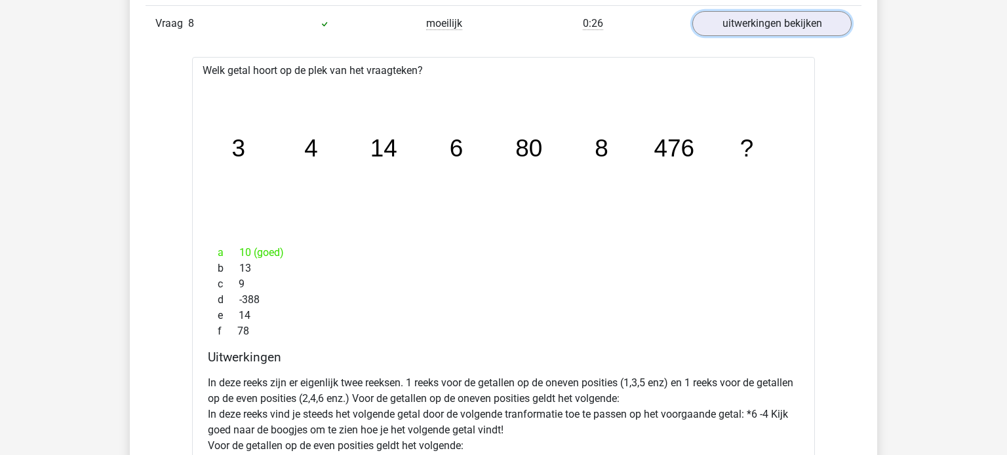
scroll to position [3569, 0]
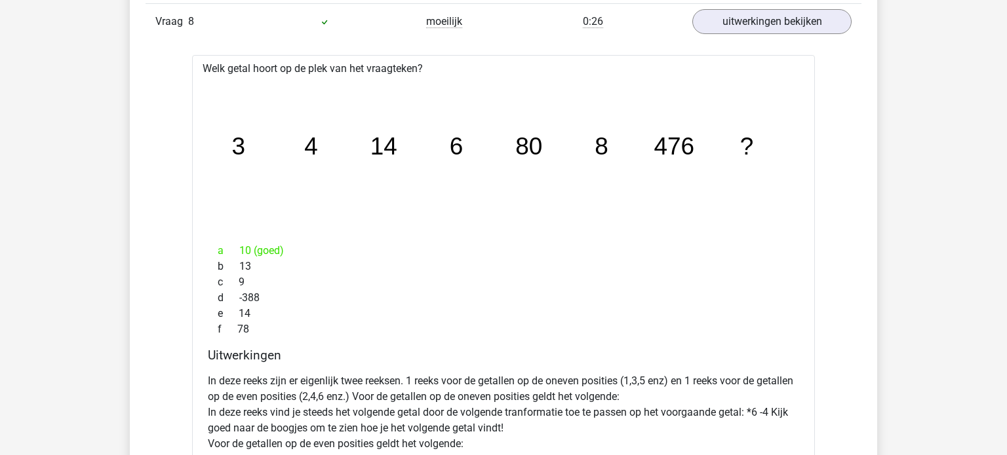
click at [442, 259] on div "b 13" at bounding box center [503, 267] width 591 height 16
